Goal: Communication & Community: Answer question/provide support

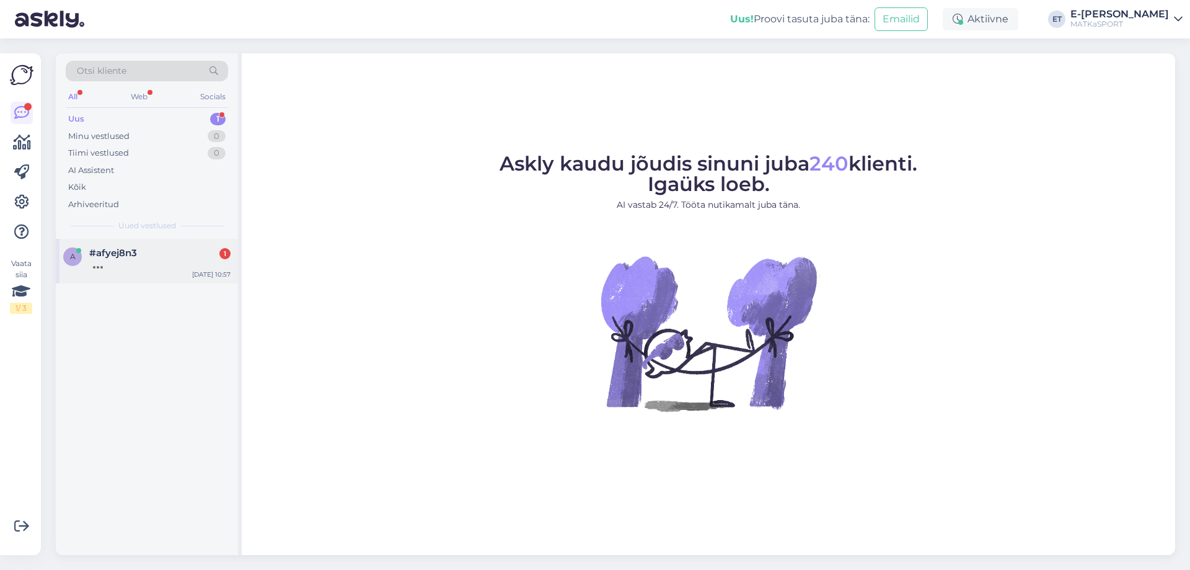
click at [86, 265] on div "a #afyej8n3 1" at bounding box center [146, 258] width 167 height 22
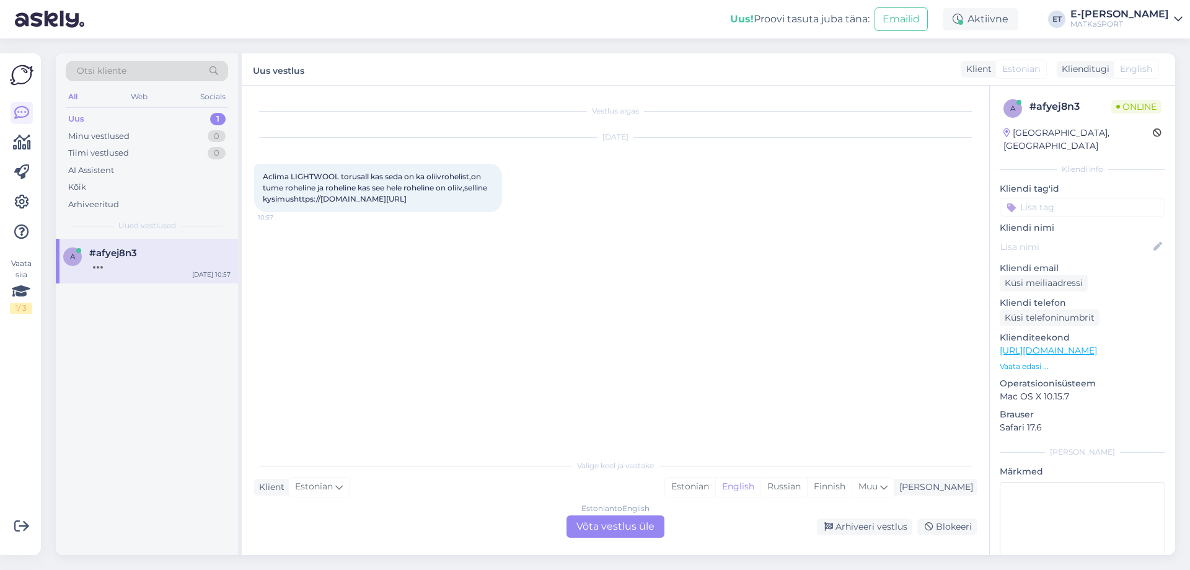
click at [1033, 361] on p "Vaata edasi ..." at bounding box center [1083, 366] width 166 height 11
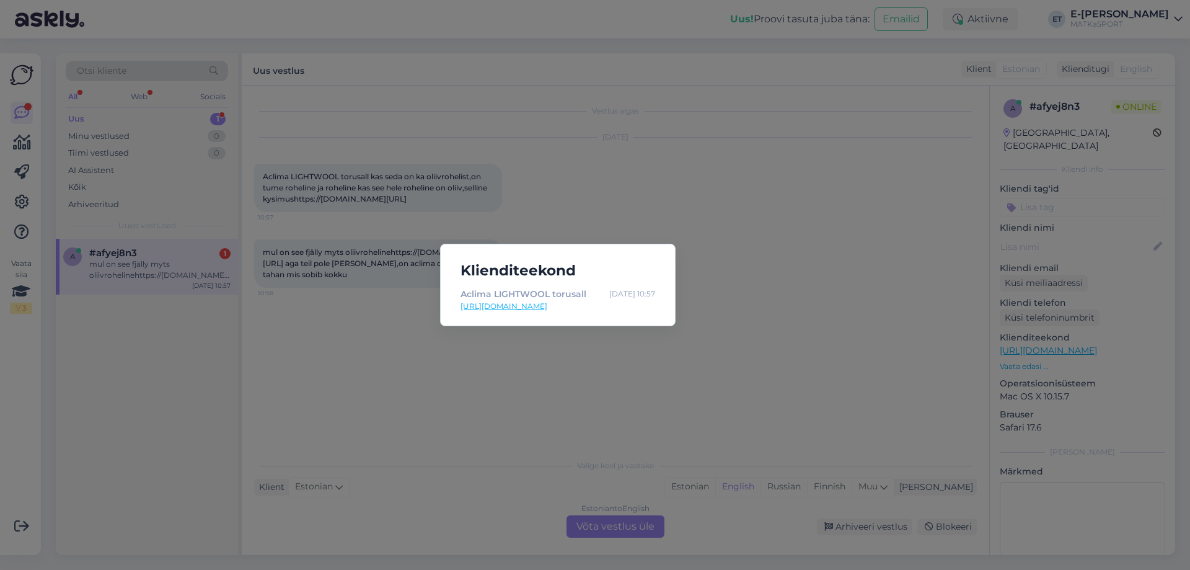
click at [617, 307] on link "[URL][DOMAIN_NAME]" at bounding box center [558, 306] width 195 height 11
click at [391, 510] on div "Klienditeekond Aclima LIGHTWOOL torusall [DATE] 10:57 [URL][DOMAIN_NAME]" at bounding box center [595, 285] width 1190 height 570
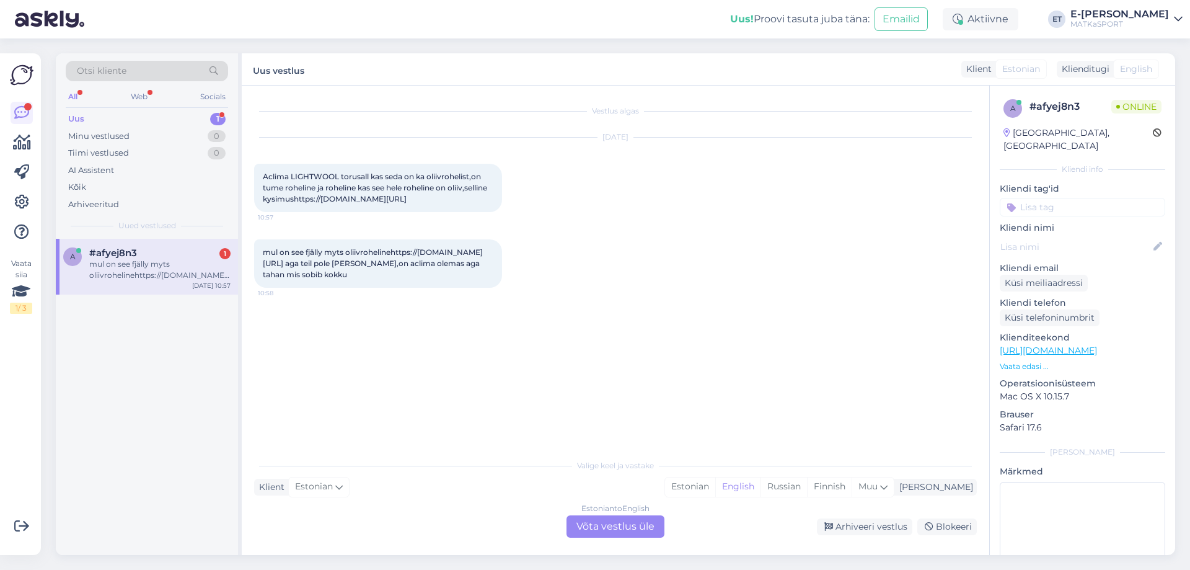
click at [1026, 361] on p "Vaata edasi ..." at bounding box center [1083, 366] width 166 height 11
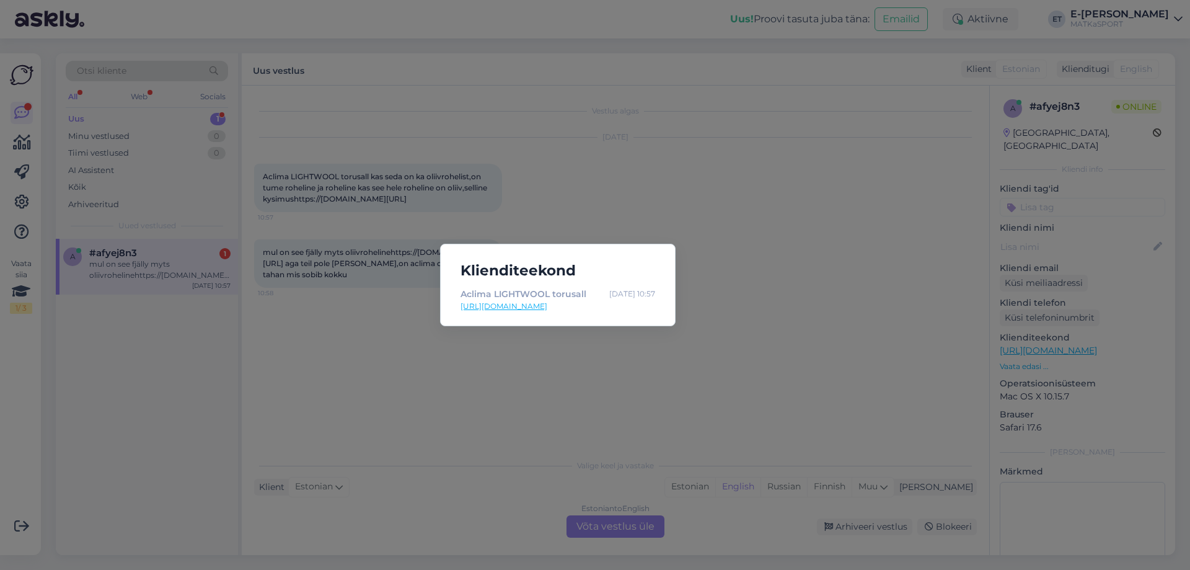
click at [753, 368] on div "Klienditeekond Aclima LIGHTWOOL torusall [DATE] 10:57 [URL][DOMAIN_NAME]" at bounding box center [595, 285] width 1190 height 570
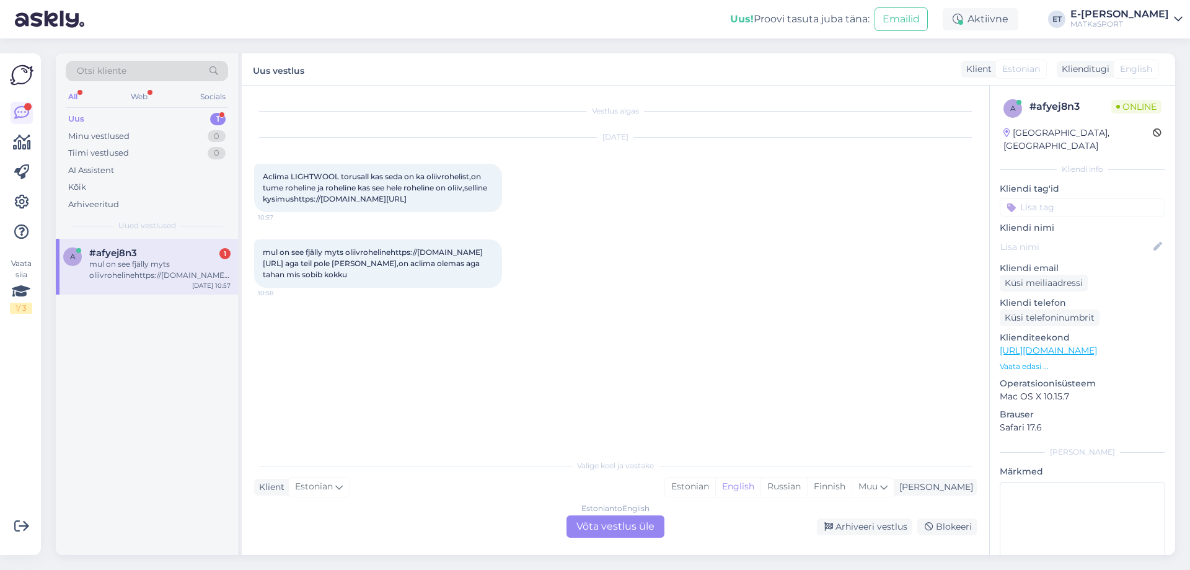
drag, startPoint x: 309, startPoint y: 284, endPoint x: 484, endPoint y: 305, distance: 176.1
click at [484, 288] on div "mul on see fjälly myts oliivrohelinehttps://[DOMAIN_NAME][URL] aga teil pole [P…" at bounding box center [378, 263] width 248 height 48
copy span "[URL][DOMAIN_NAME]"
click at [715, 481] on div "Estonian" at bounding box center [690, 486] width 50 height 19
click at [631, 524] on div "Estonian to Estonian Võta vestlus üle" at bounding box center [616, 526] width 98 height 22
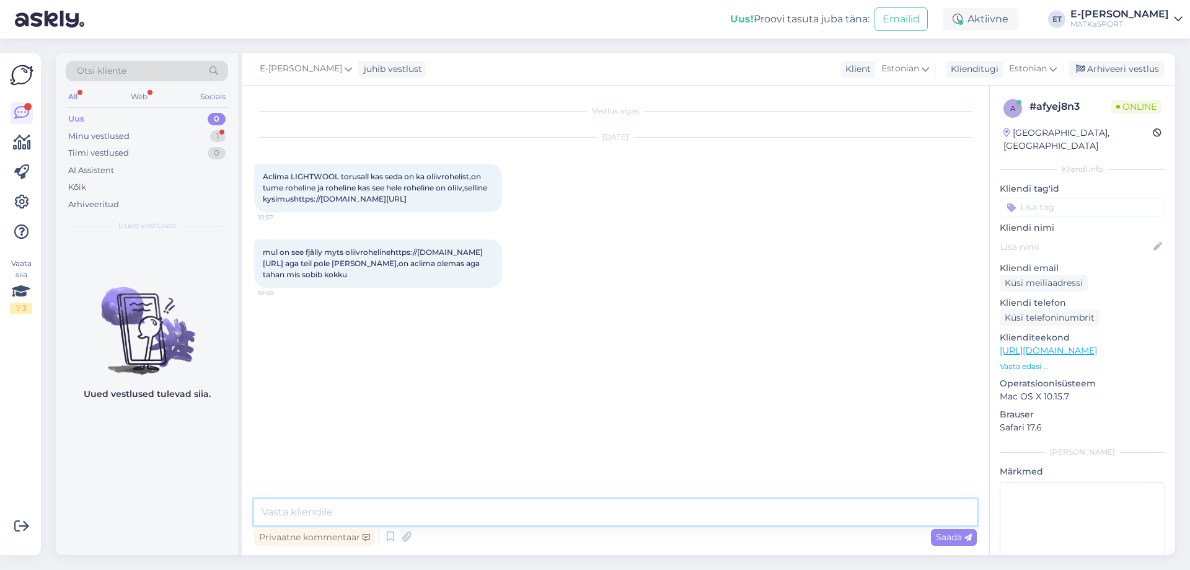
click at [466, 505] on textarea at bounding box center [615, 512] width 723 height 26
type textarea "Tere! Kohe vaatan järgi kui sarnased need on"
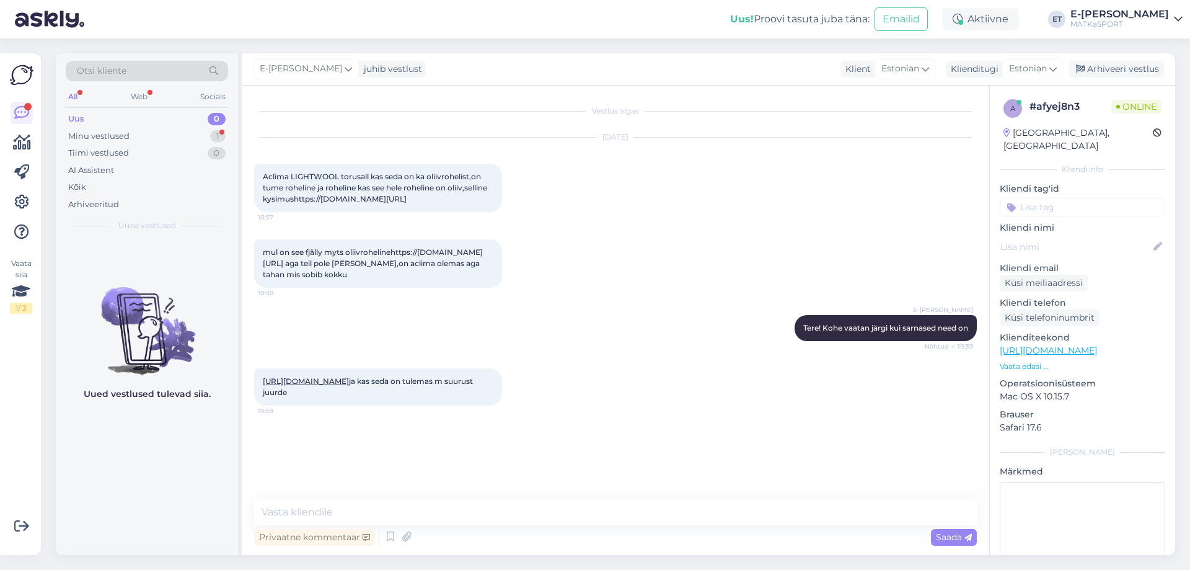
click at [349, 386] on link "[URL][DOMAIN_NAME]" at bounding box center [306, 380] width 86 height 9
click at [409, 542] on icon at bounding box center [406, 537] width 17 height 19
click at [955, 539] on span "Saada" at bounding box center [954, 536] width 36 height 11
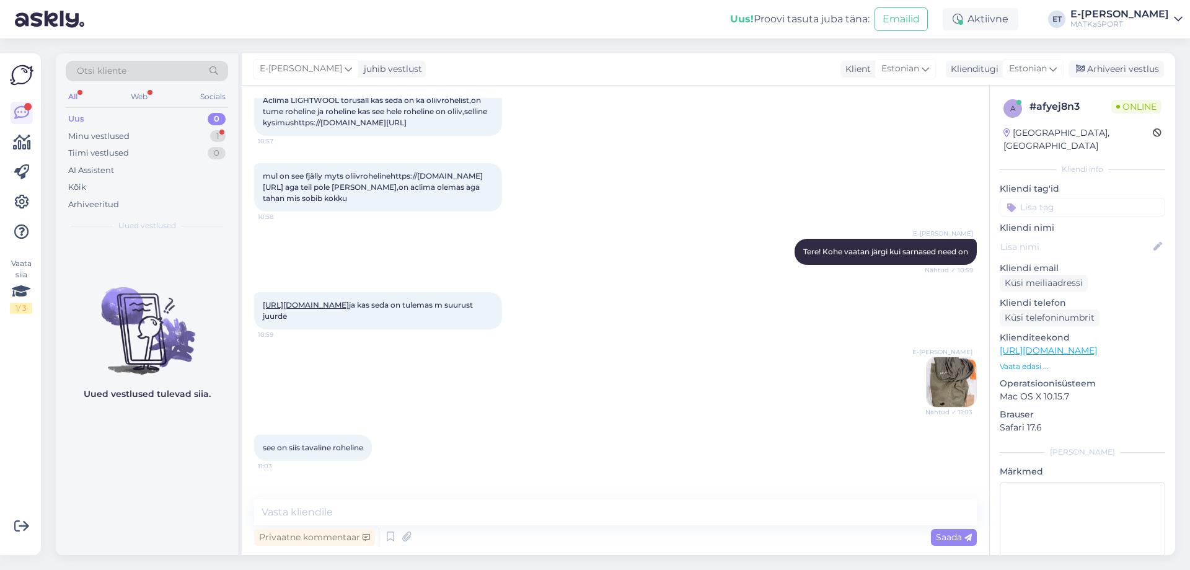
scroll to position [183, 0]
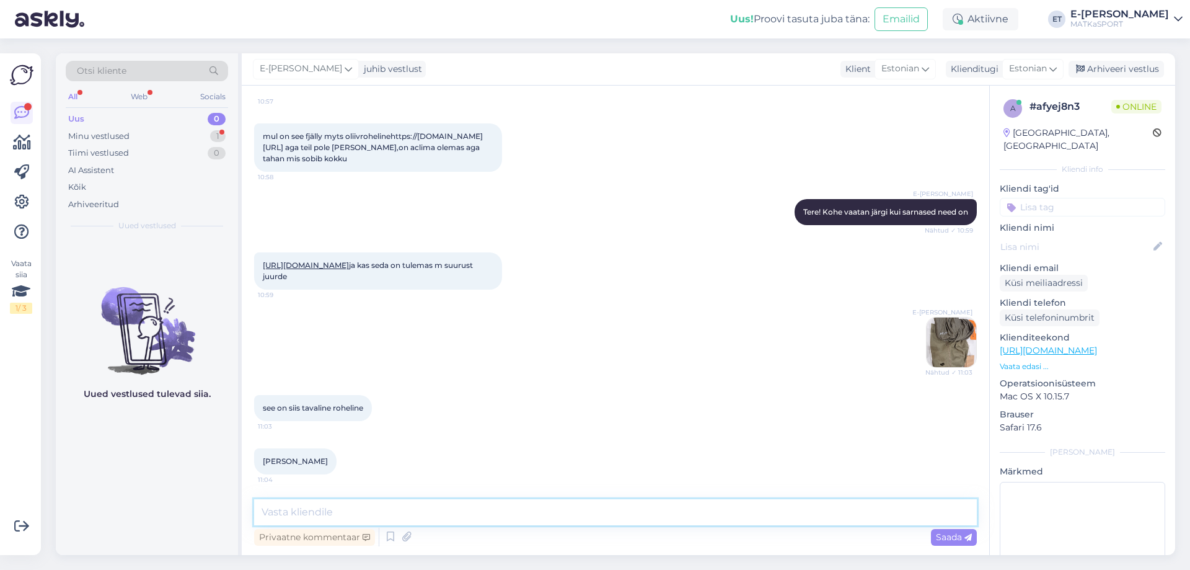
click at [382, 510] on textarea at bounding box center [615, 512] width 723 height 26
click at [344, 512] on textarea "Rohelisi" at bounding box center [615, 512] width 723 height 26
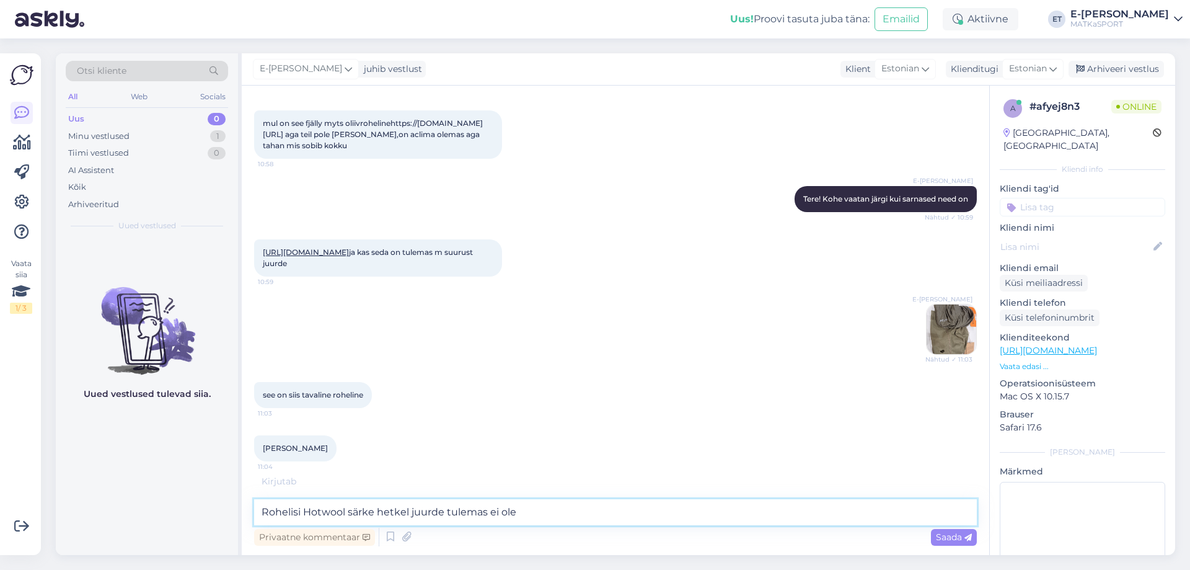
type textarea "Rohelisi Hotwool särke hetkel juurde tulemas ei ole."
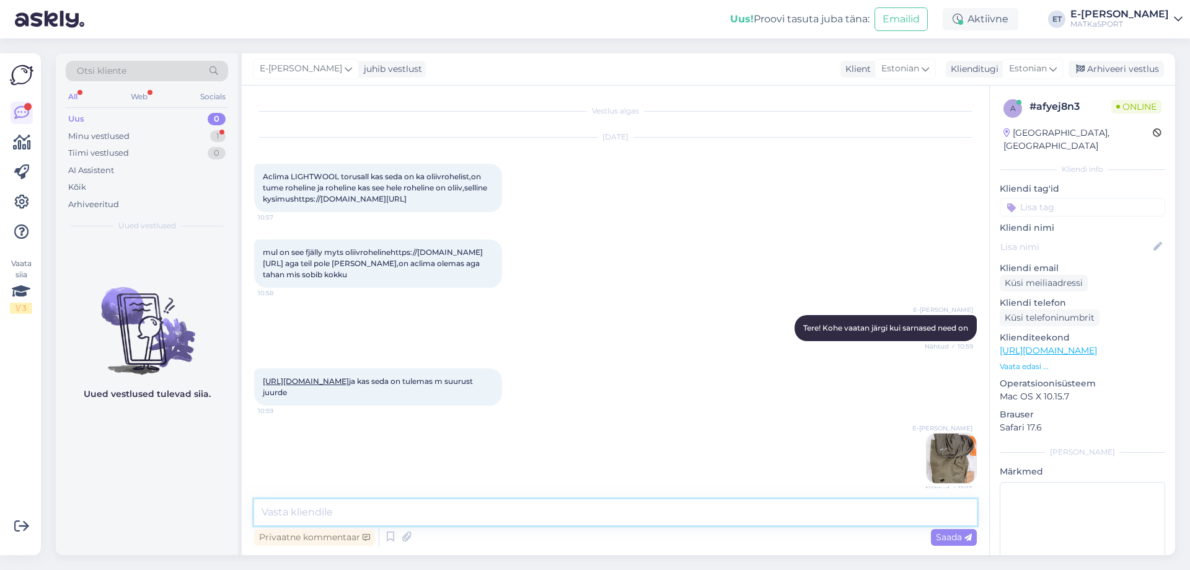
scroll to position [290, 0]
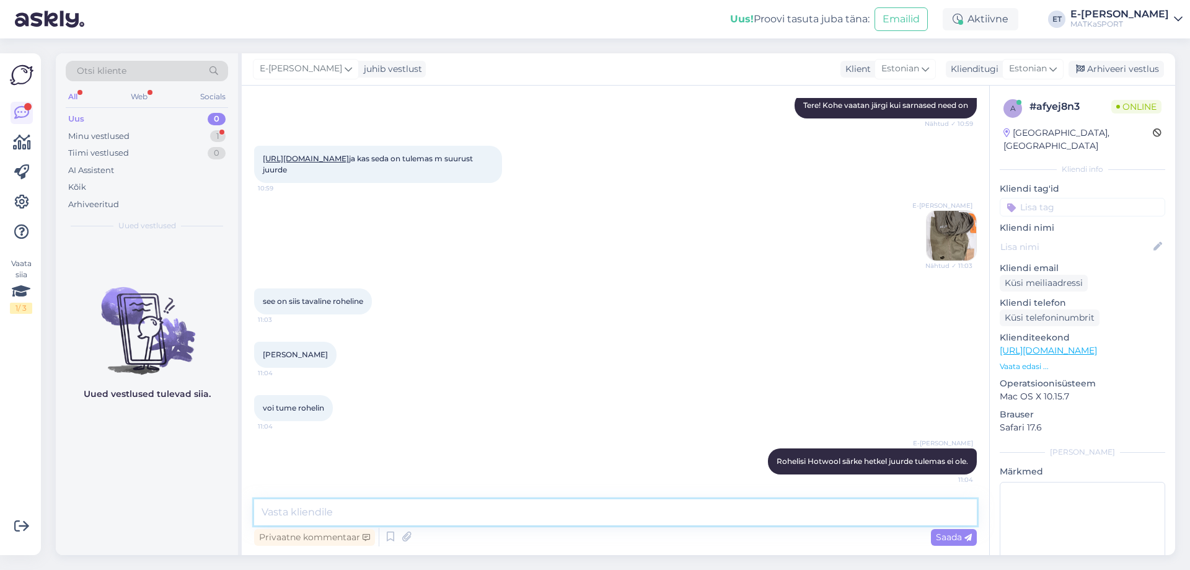
click at [415, 507] on textarea at bounding box center [615, 512] width 723 height 26
type textarea "Pildil on nö tavaline roheline"
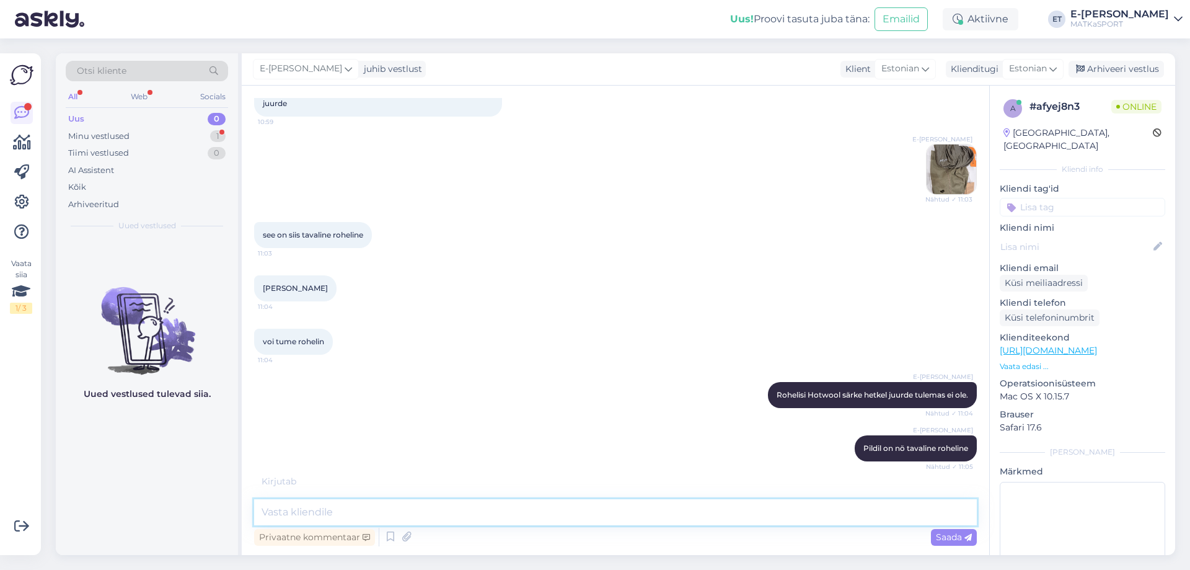
click at [330, 513] on textarea at bounding box center [615, 512] width 723 height 26
paste textarea "[URL][DOMAIN_NAME]"
type textarea "[URL][DOMAIN_NAME]"
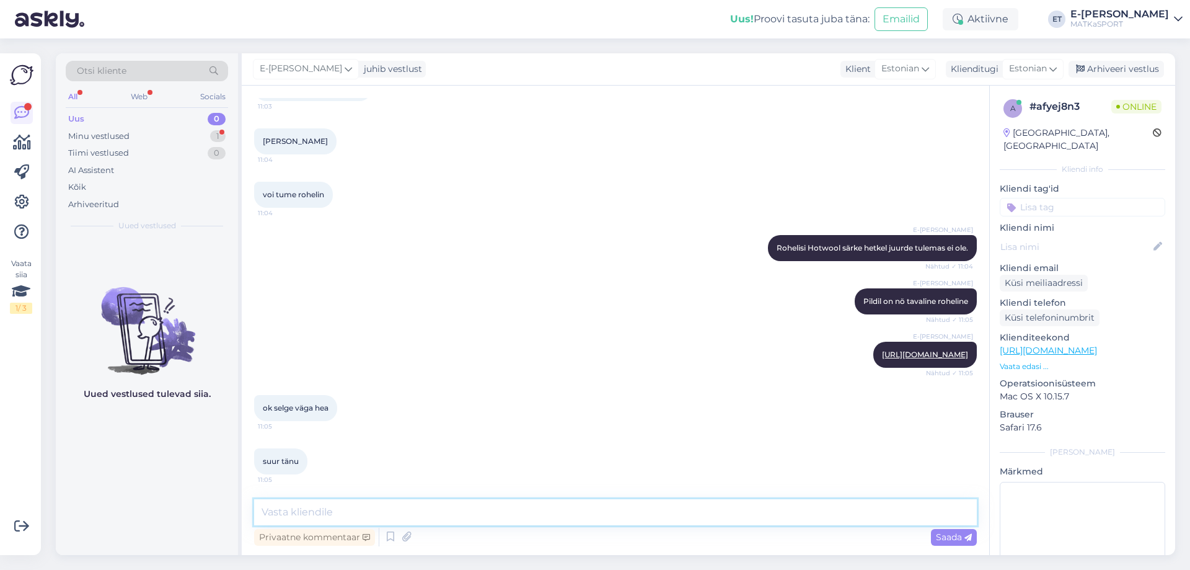
scroll to position [525, 0]
click at [374, 515] on textarea at bounding box center [615, 512] width 723 height 26
click at [392, 538] on icon at bounding box center [390, 537] width 15 height 19
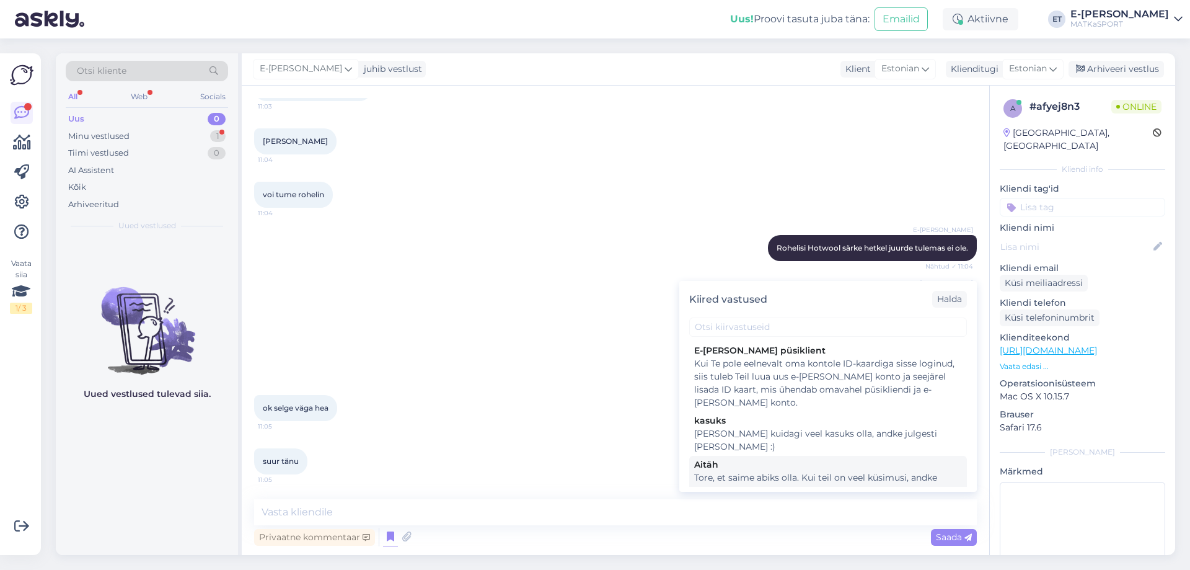
click at [765, 471] on div "Tore, et saime abiks olla. Kui teil on veel küsimusi, andke julgelt märku ja ai…" at bounding box center [828, 484] width 268 height 26
type textarea "Tore, et saime abiks olla. Kui teil on veel küsimusi, andke julgelt märku ja ai…"
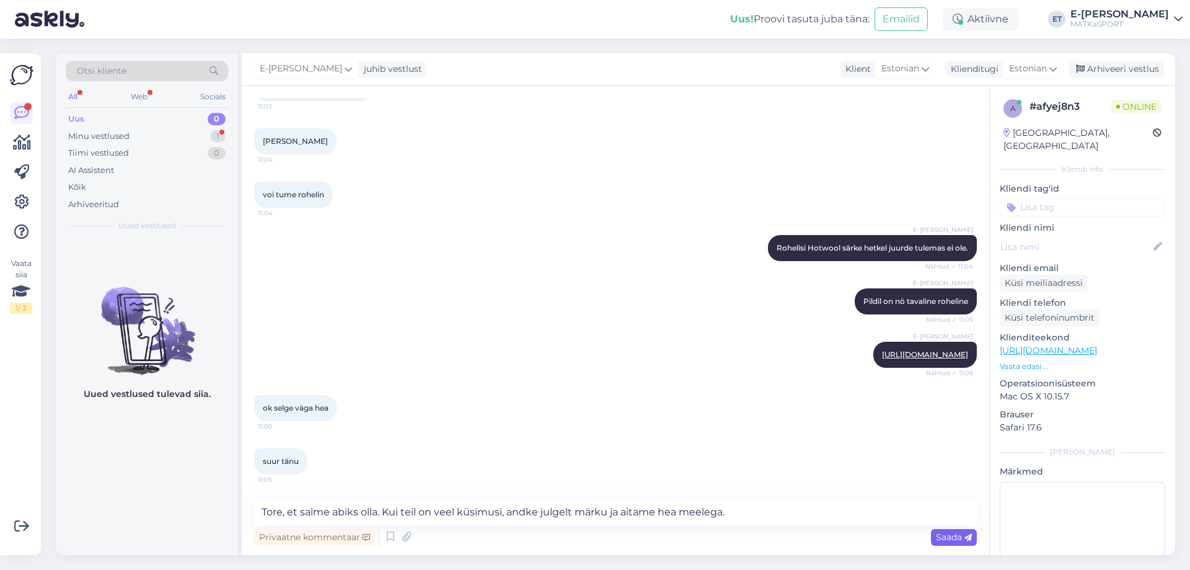
click at [954, 537] on span "Saada" at bounding box center [954, 536] width 36 height 11
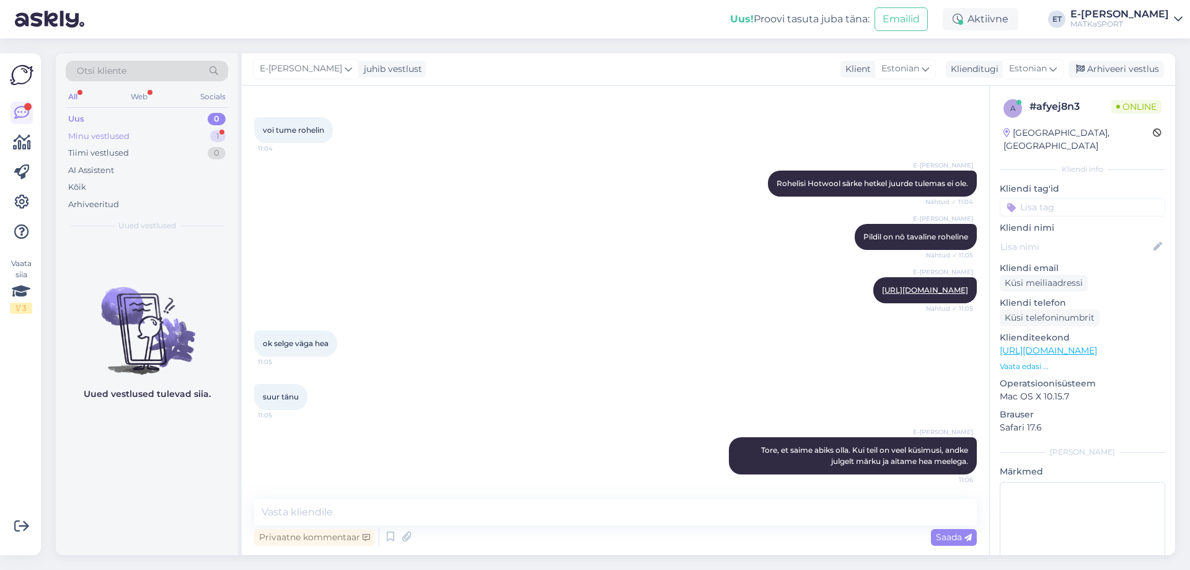
click at [139, 130] on div "Minu vestlused 1" at bounding box center [147, 136] width 162 height 17
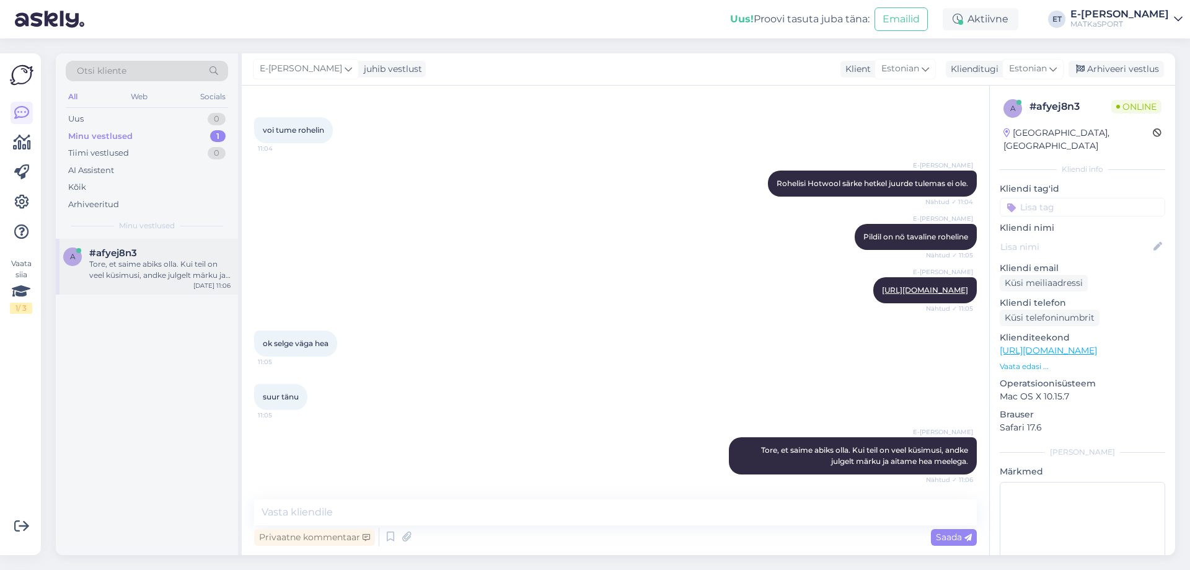
click at [122, 276] on div "Tore, et saime abiks olla. Kui teil on veel küsimusi, andke julgelt märku ja ai…" at bounding box center [159, 270] width 141 height 22
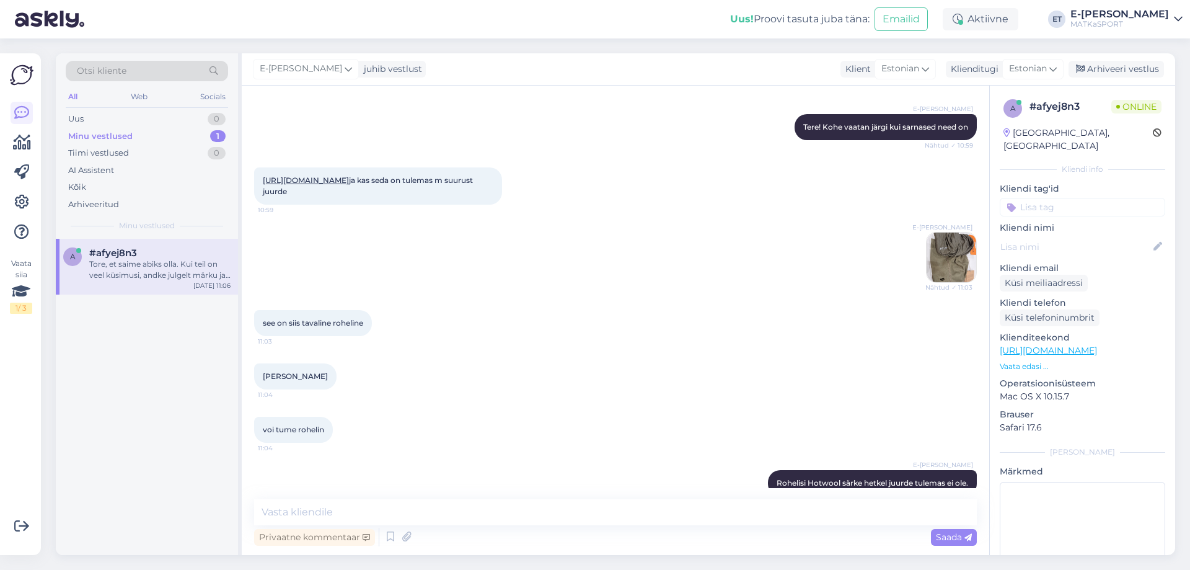
scroll to position [156, 0]
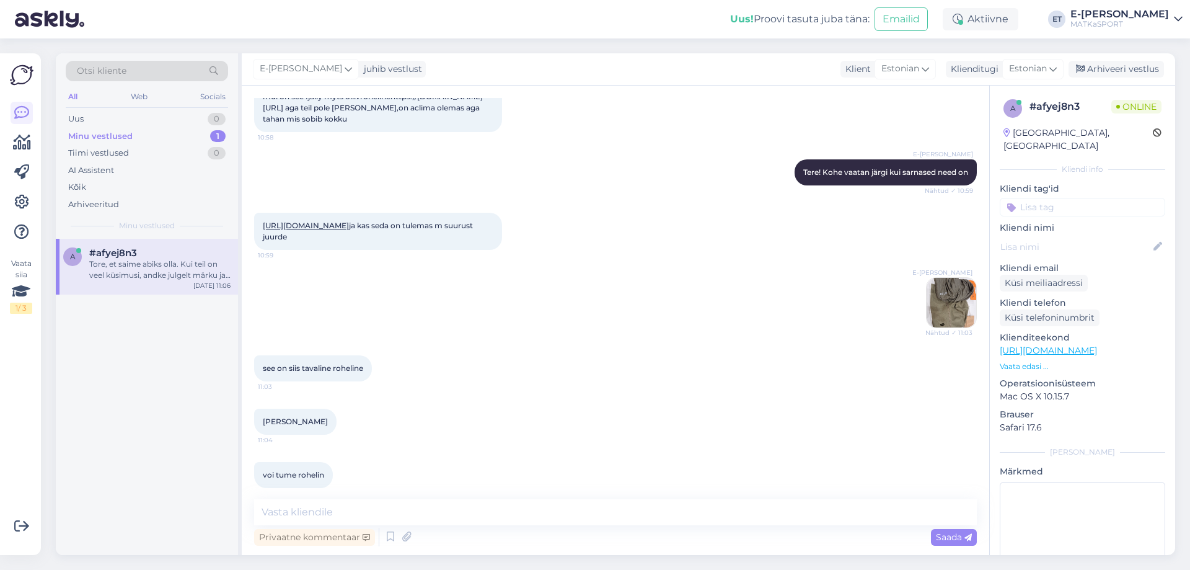
click at [951, 327] on img at bounding box center [952, 303] width 50 height 50
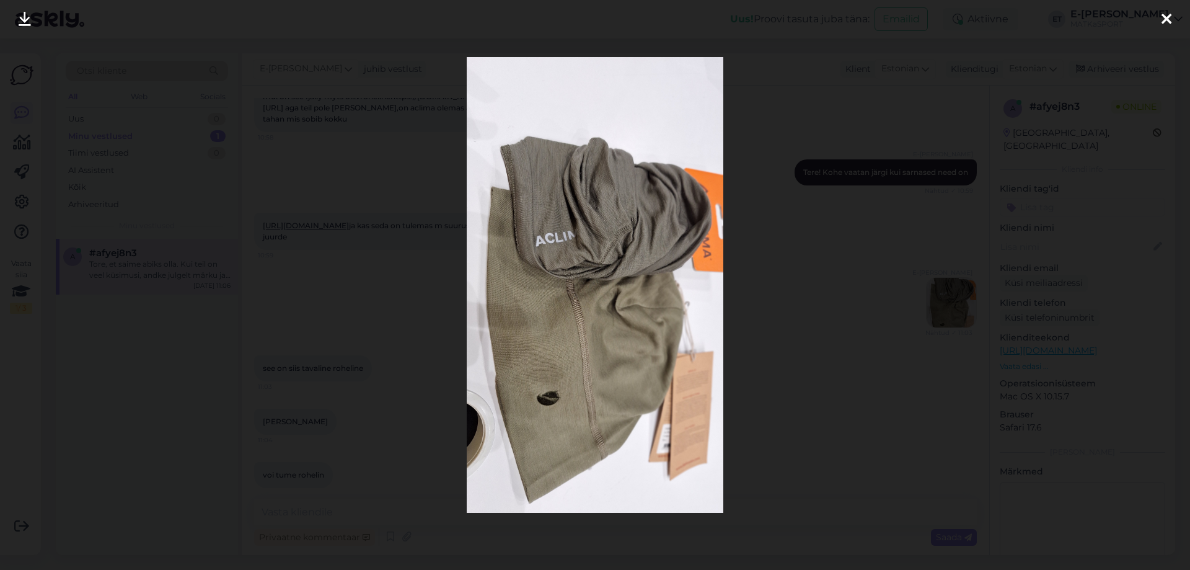
click at [1166, 17] on icon at bounding box center [1167, 20] width 10 height 16
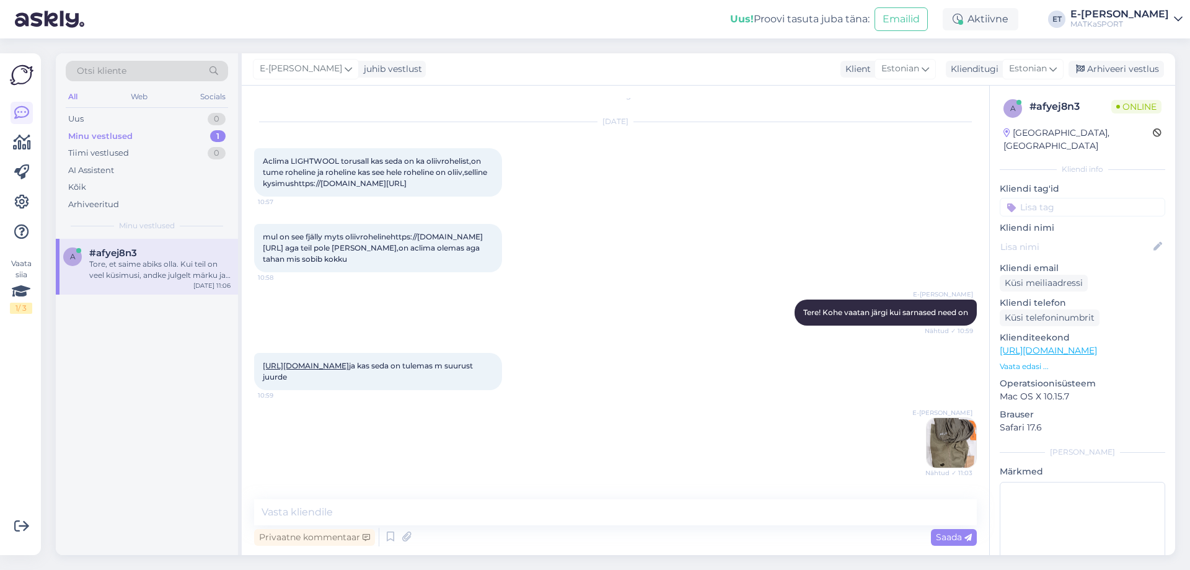
scroll to position [0, 0]
